Goal: Navigation & Orientation: Understand site structure

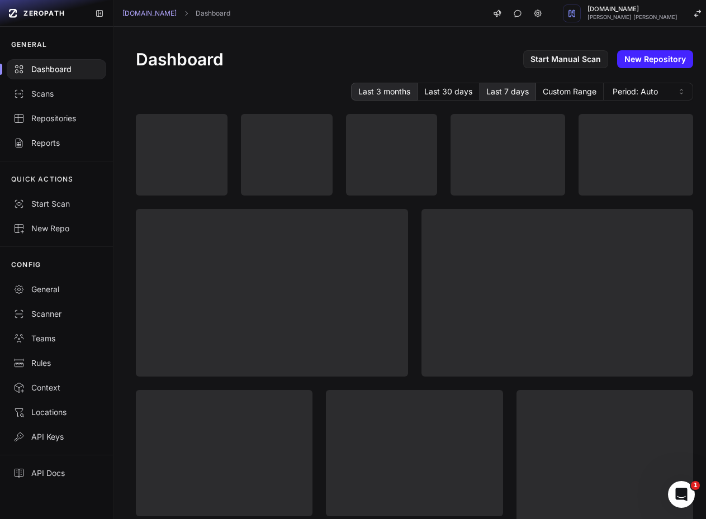
click at [505, 85] on button "Last 7 days" at bounding box center [508, 92] width 56 height 18
click at [71, 94] on div "Scans" at bounding box center [56, 93] width 86 height 11
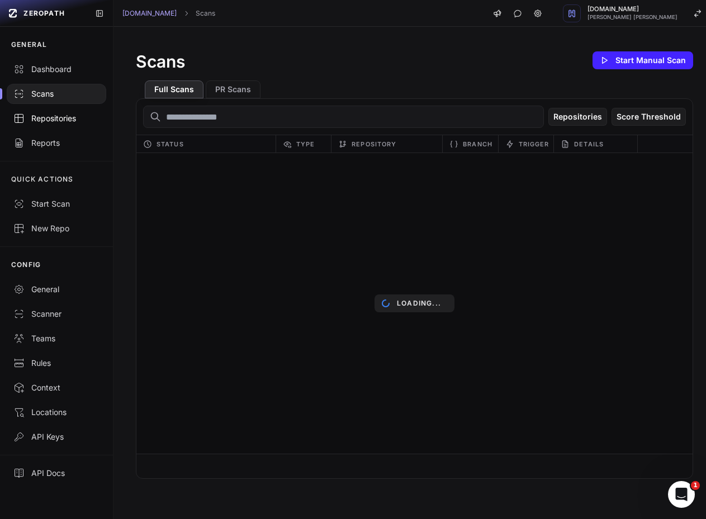
click at [56, 120] on div "Repositories" at bounding box center [56, 118] width 86 height 11
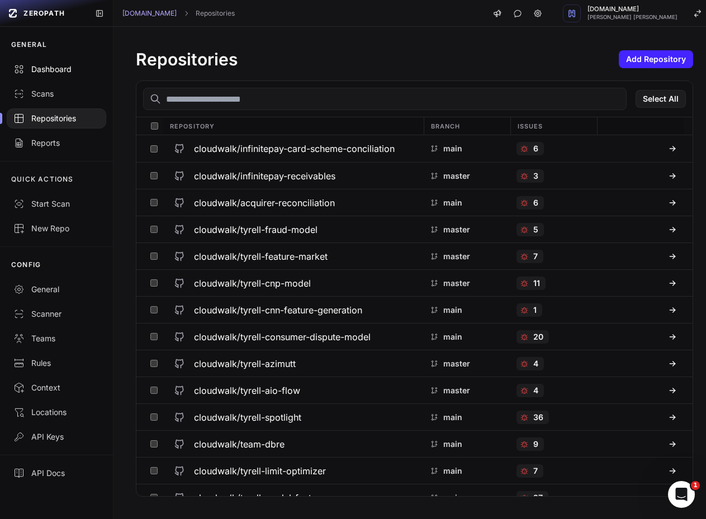
drag, startPoint x: 69, startPoint y: 69, endPoint x: 76, endPoint y: 63, distance: 9.1
click at [70, 68] on div "Dashboard" at bounding box center [56, 69] width 86 height 11
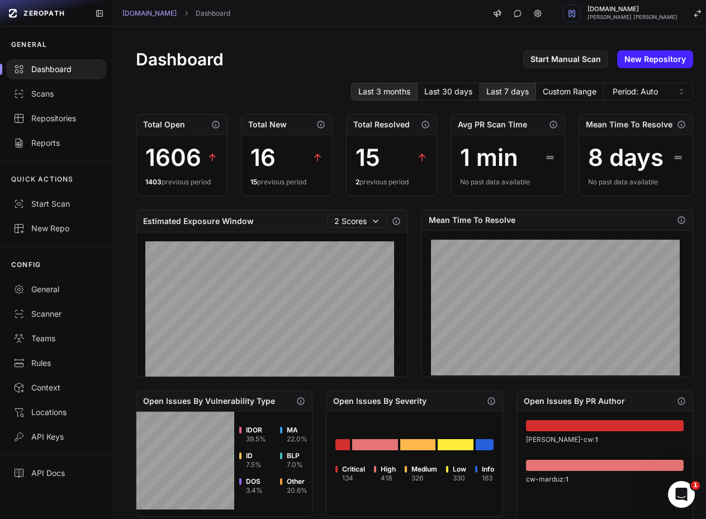
click at [390, 91] on button "Last 3 months" at bounding box center [384, 92] width 67 height 18
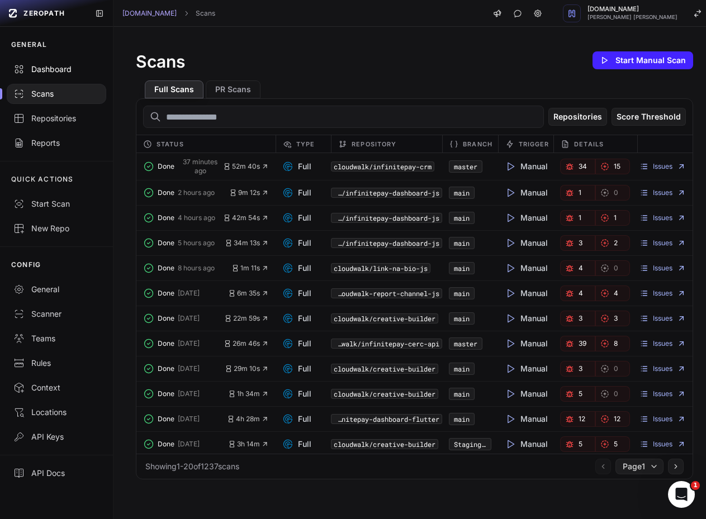
click at [65, 64] on div "Dashboard" at bounding box center [56, 69] width 86 height 11
